Goal: Transaction & Acquisition: Subscribe to service/newsletter

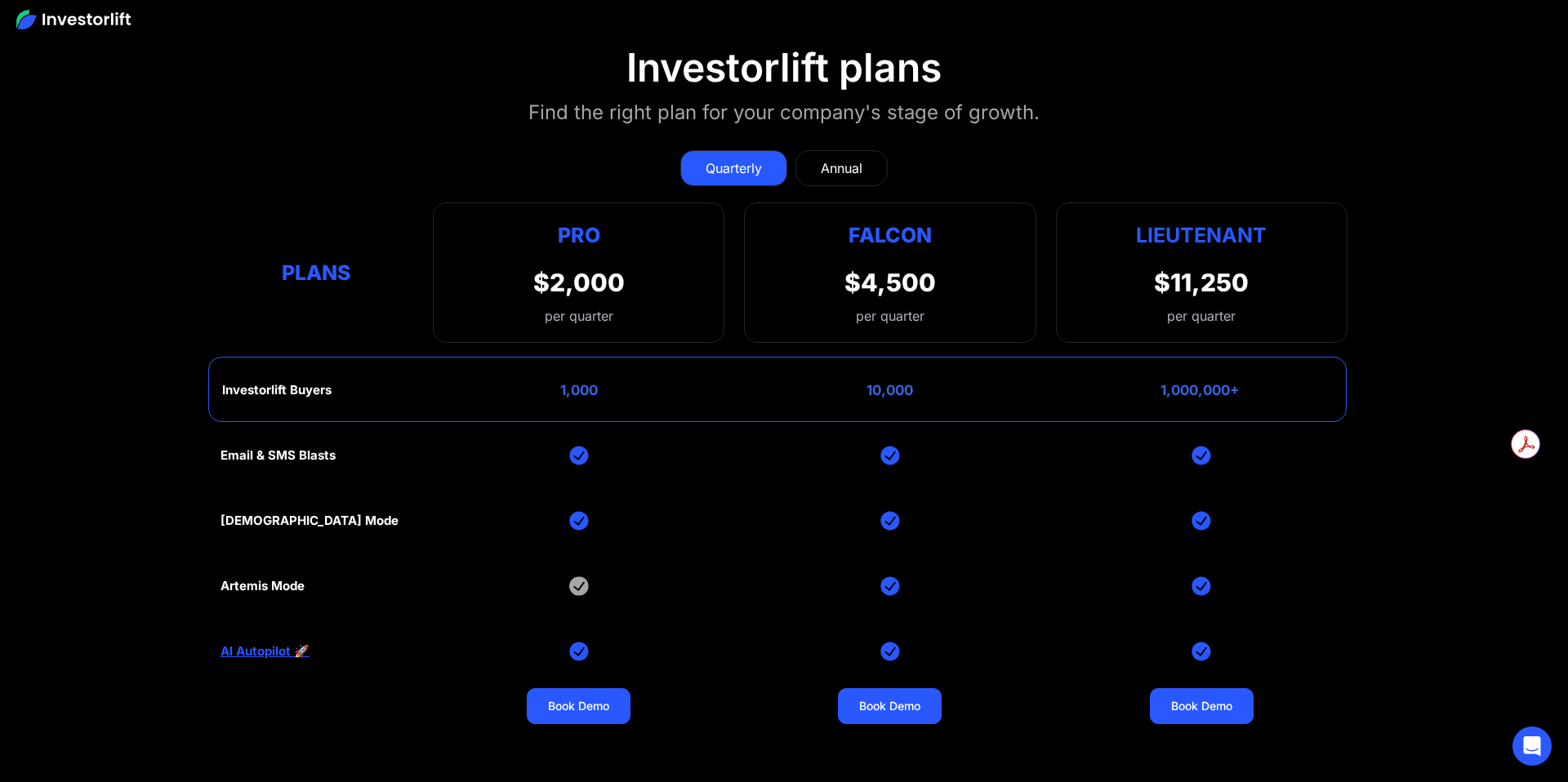
scroll to position [7430, 0]
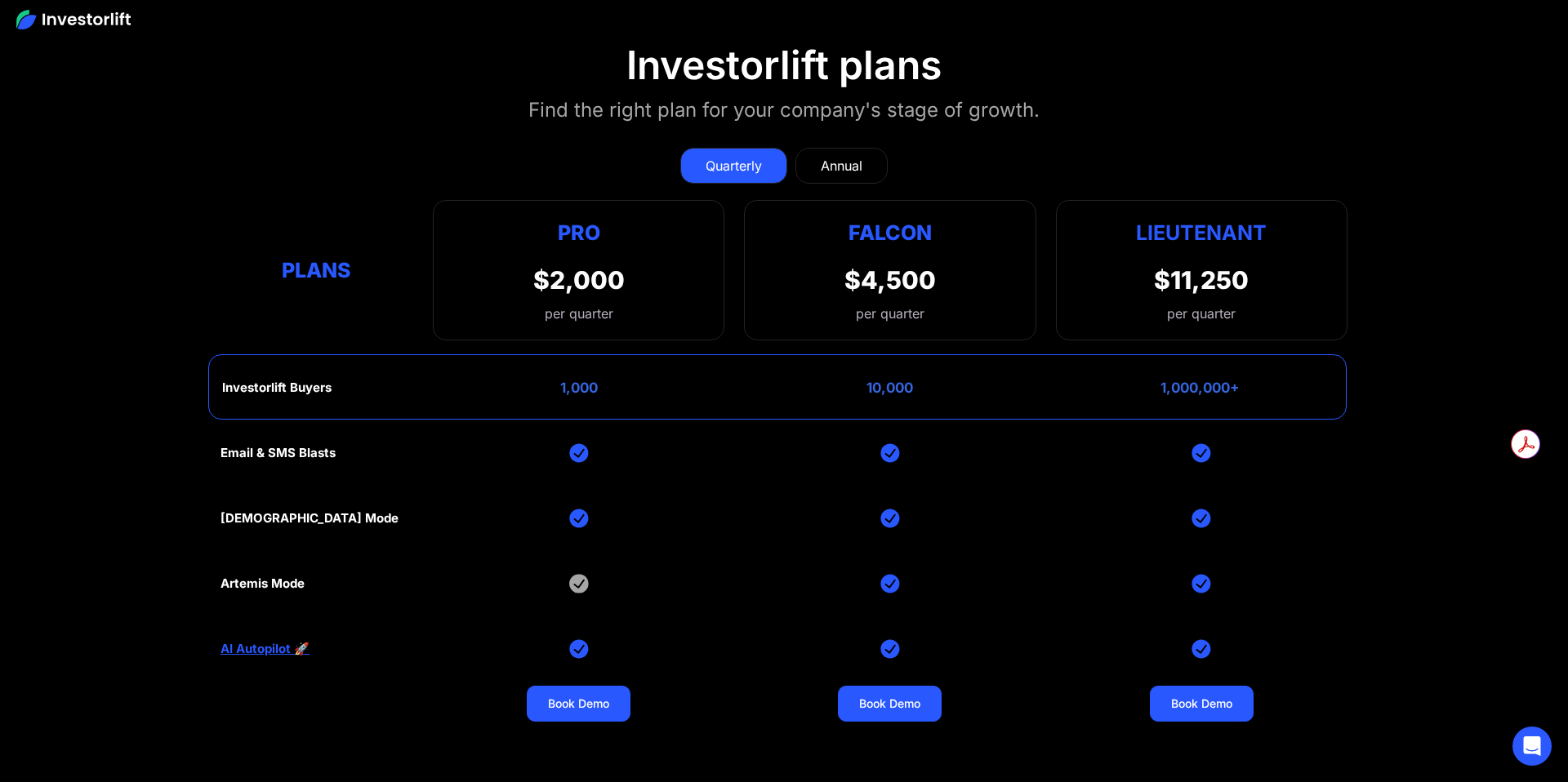
click at [235, 576] on div "Artemis Mode" at bounding box center [262, 583] width 84 height 15
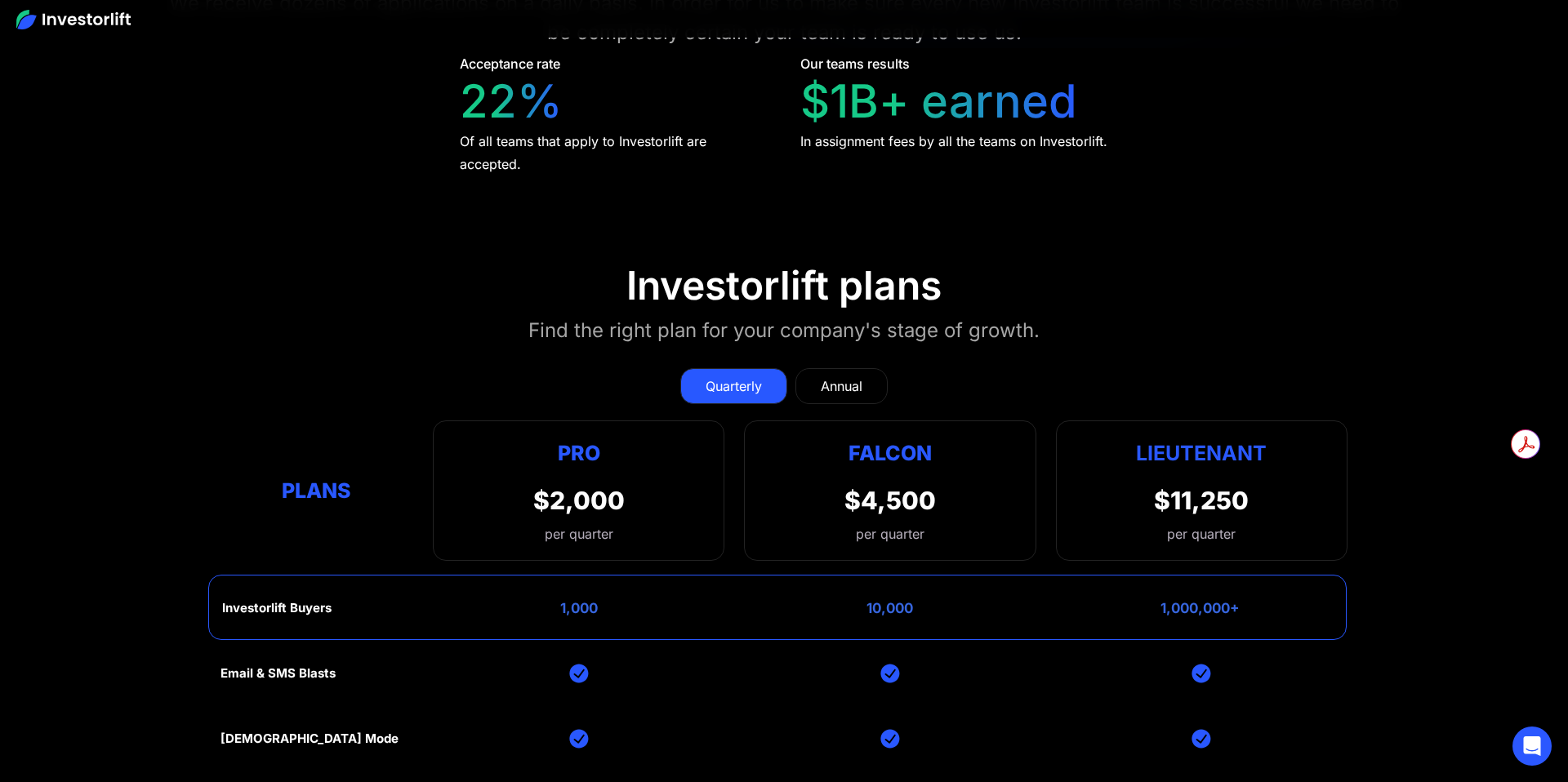
scroll to position [7018, 0]
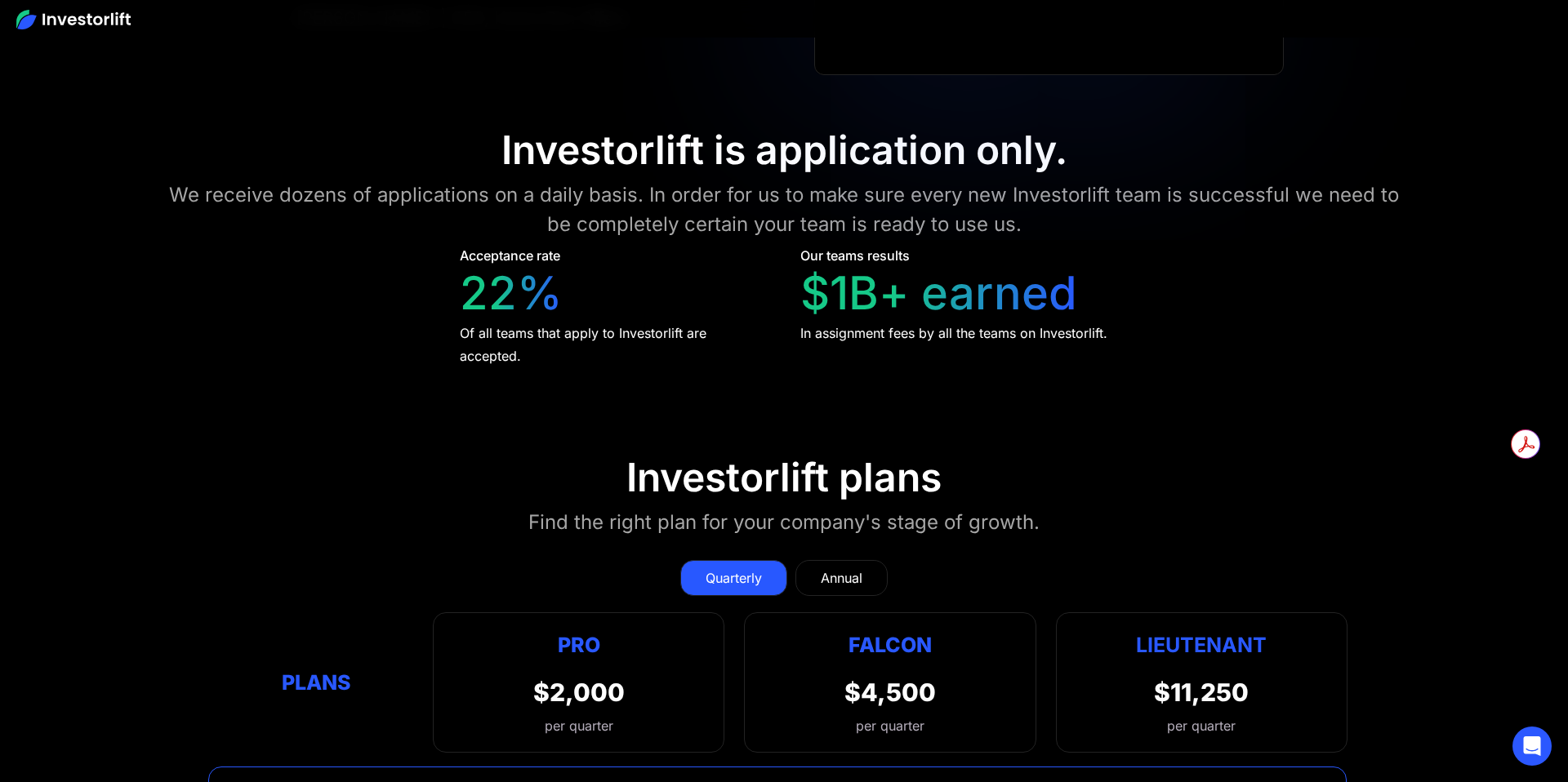
click at [840, 572] on div "Annual" at bounding box center [842, 578] width 42 height 20
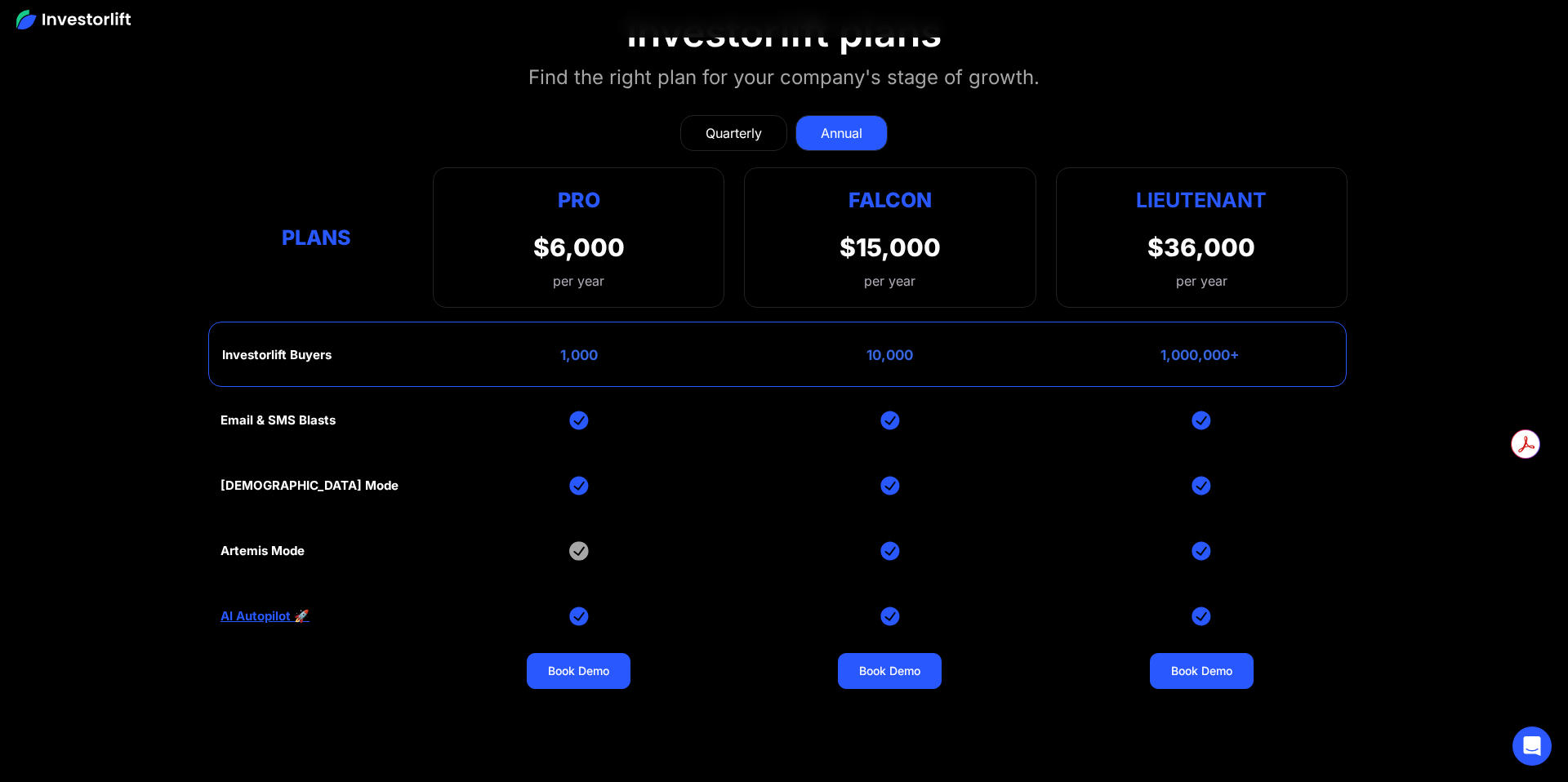
scroll to position [7473, 0]
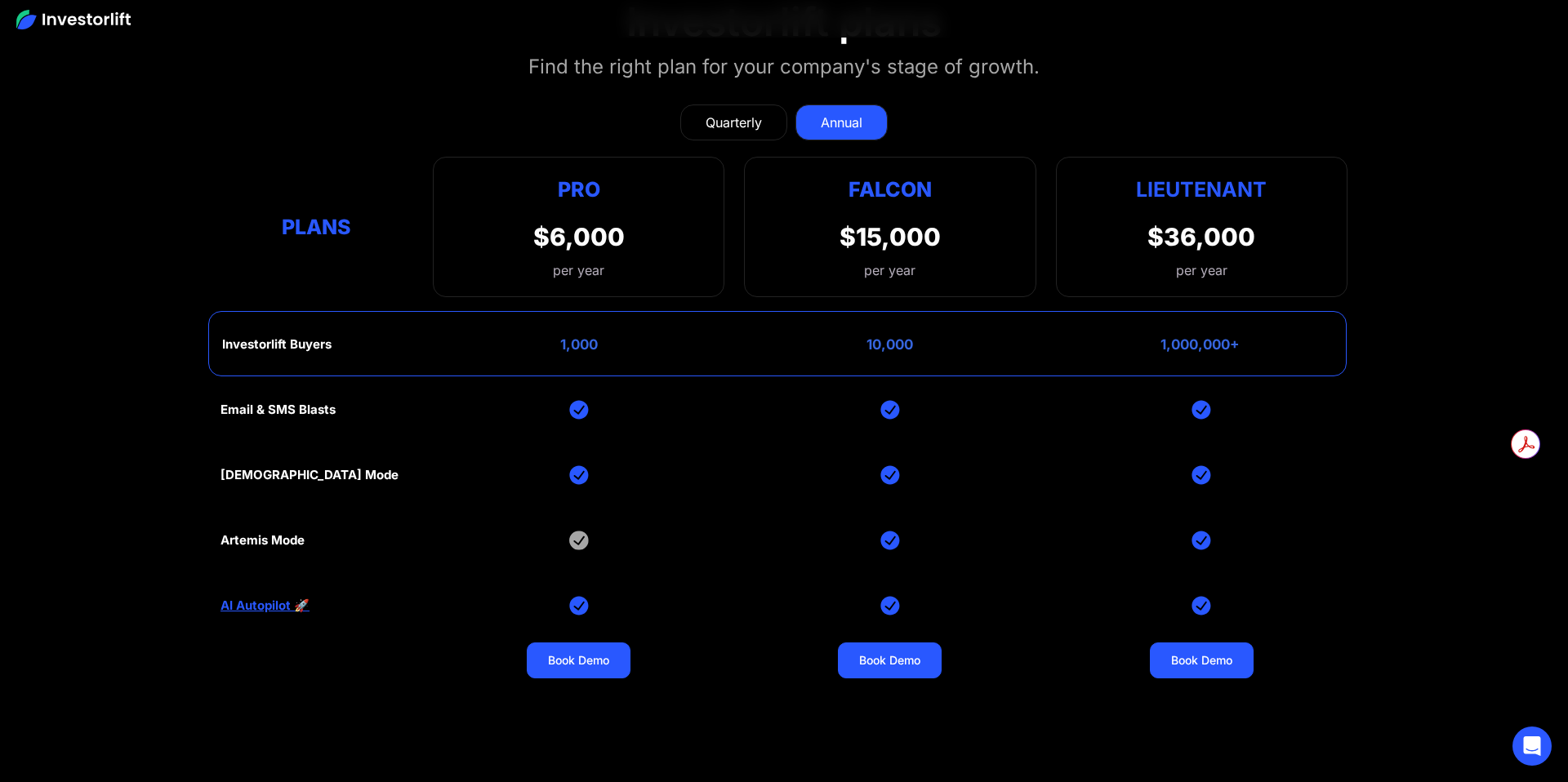
click at [265, 601] on link "AI Autopilot 🚀" at bounding box center [265, 606] width 89 height 15
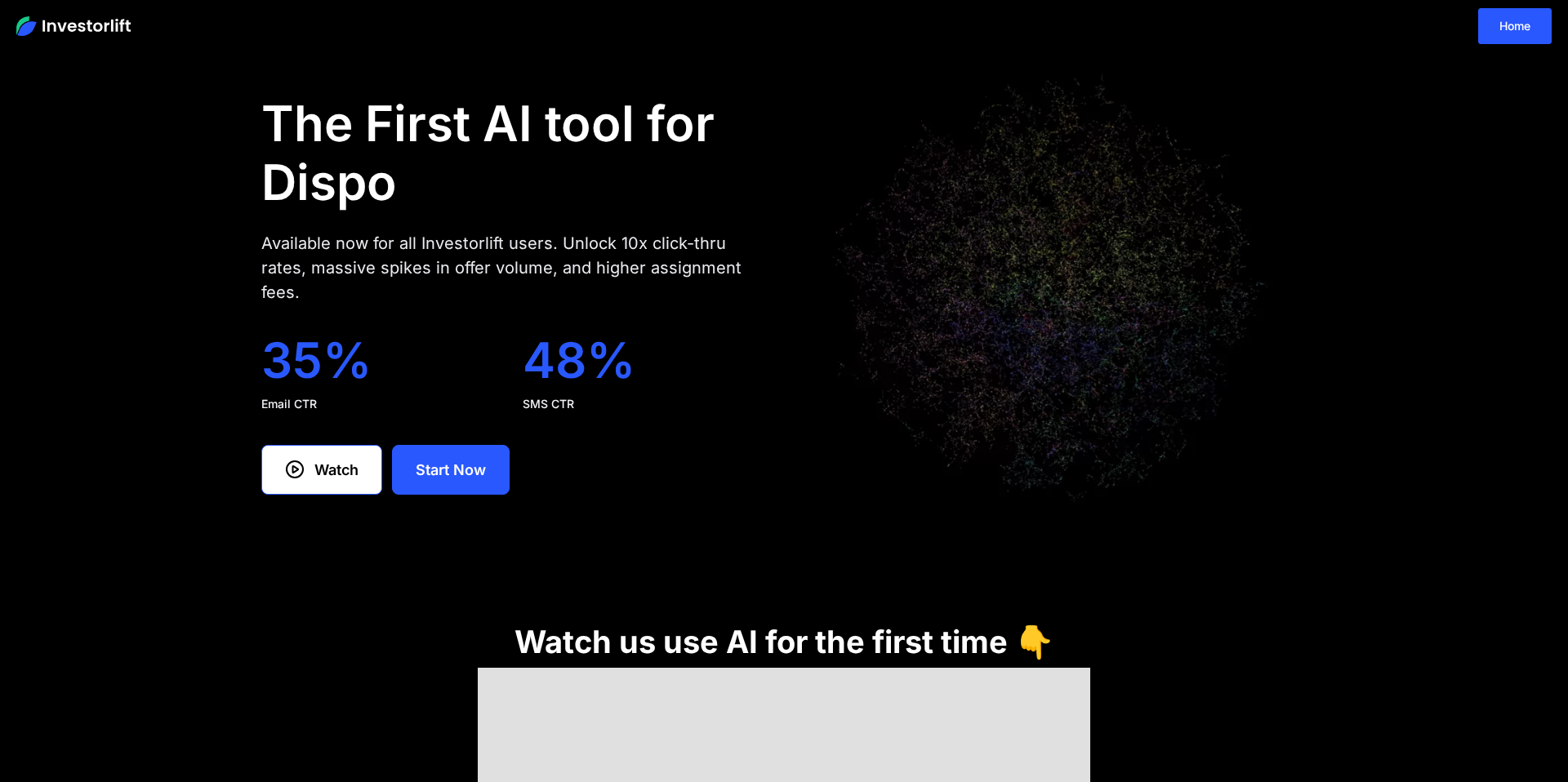
click at [265, 495] on link "Watch" at bounding box center [322, 469] width 121 height 50
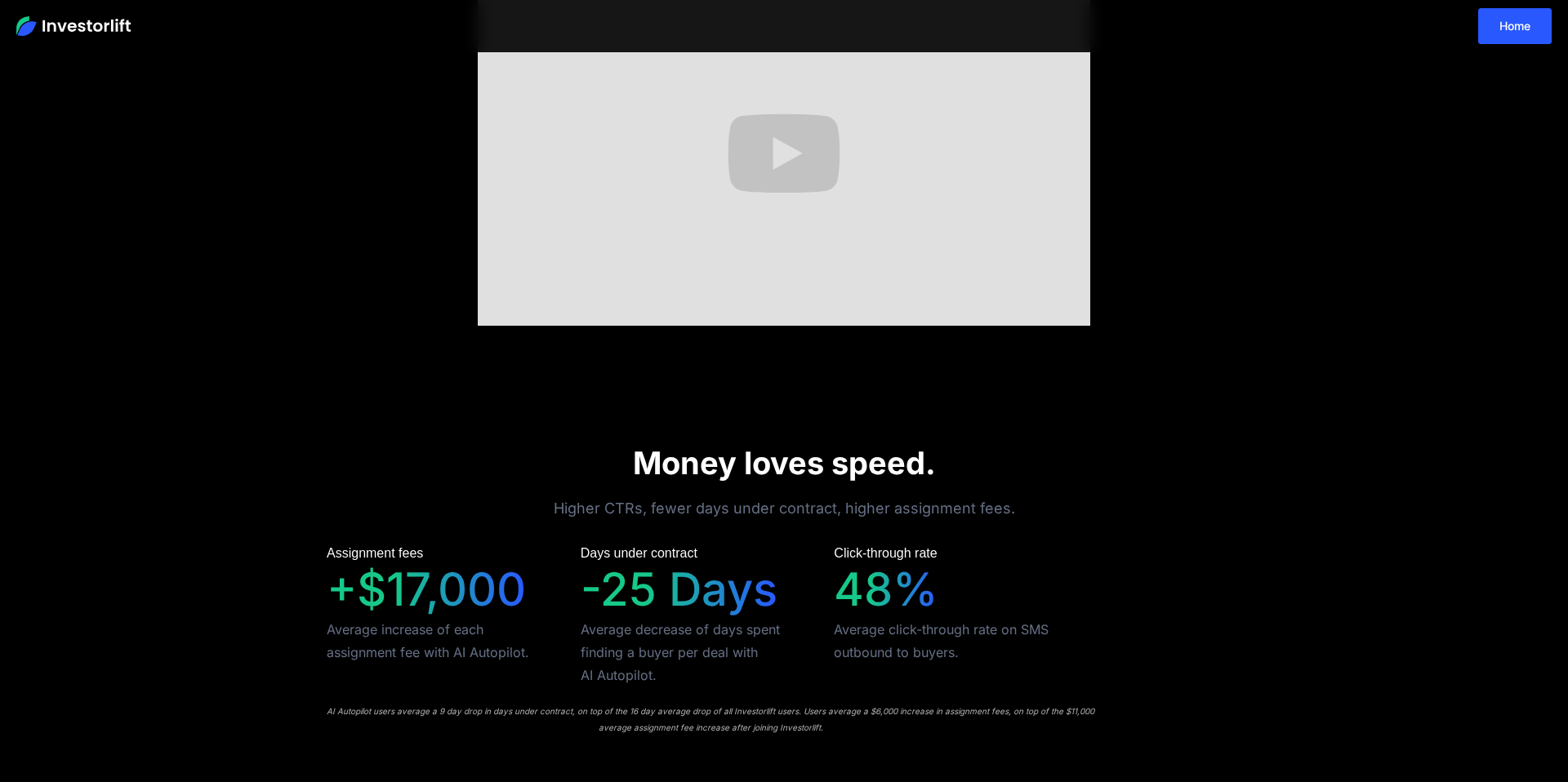
scroll to position [686, 0]
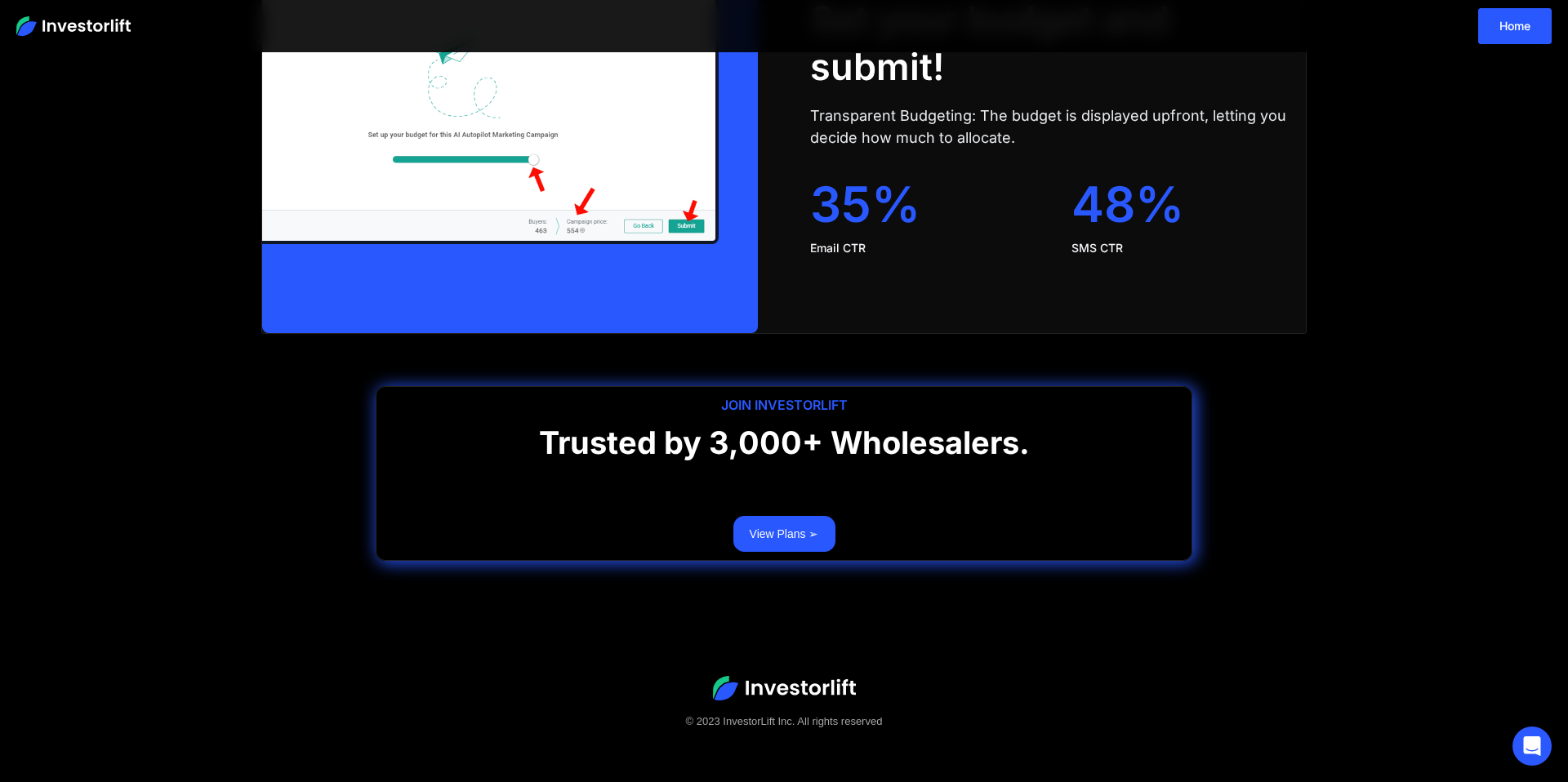
scroll to position [3983, 0]
click at [765, 521] on link "View Plans ➢" at bounding box center [784, 534] width 102 height 36
